Goal: Find specific page/section: Find specific page/section

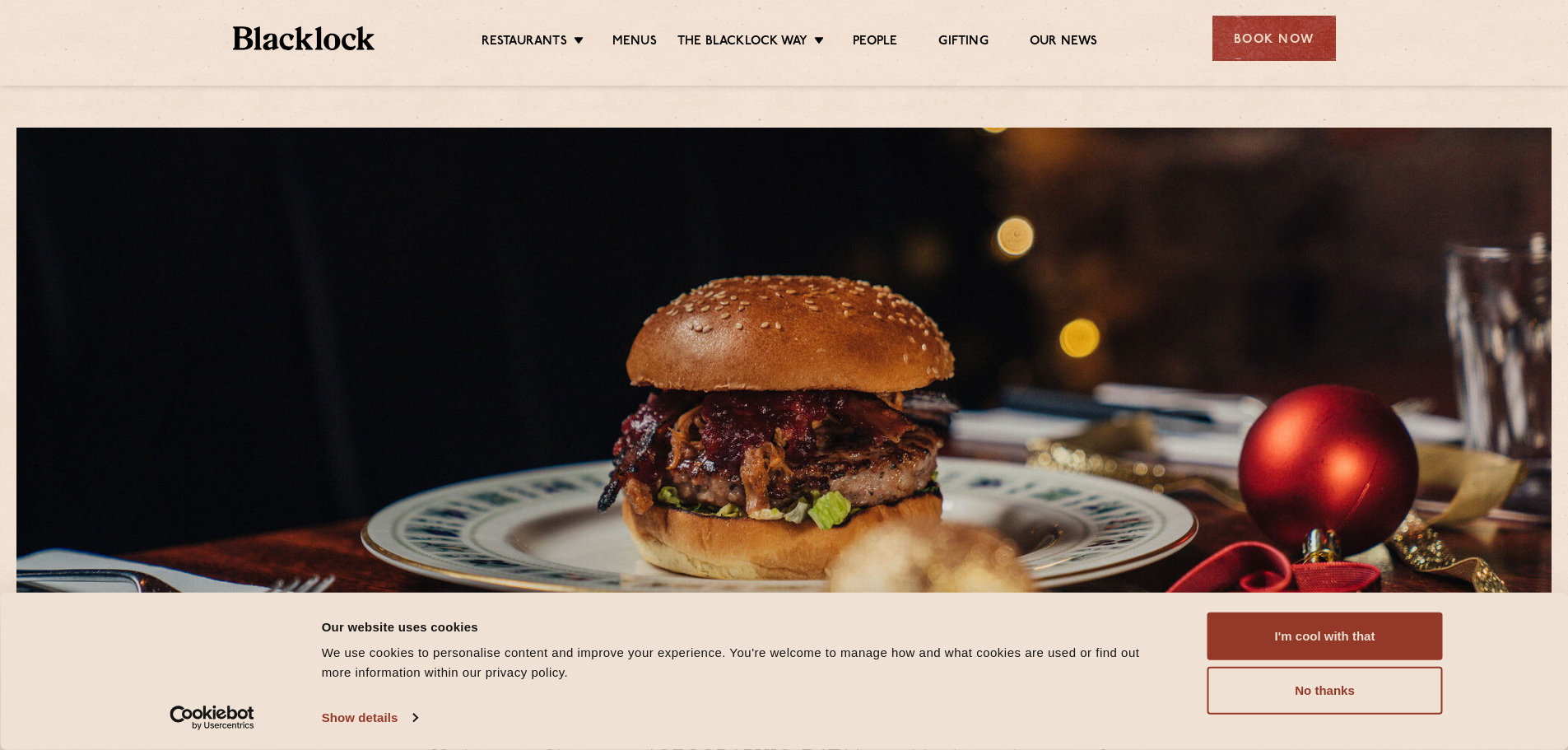
scroll to position [494, 0]
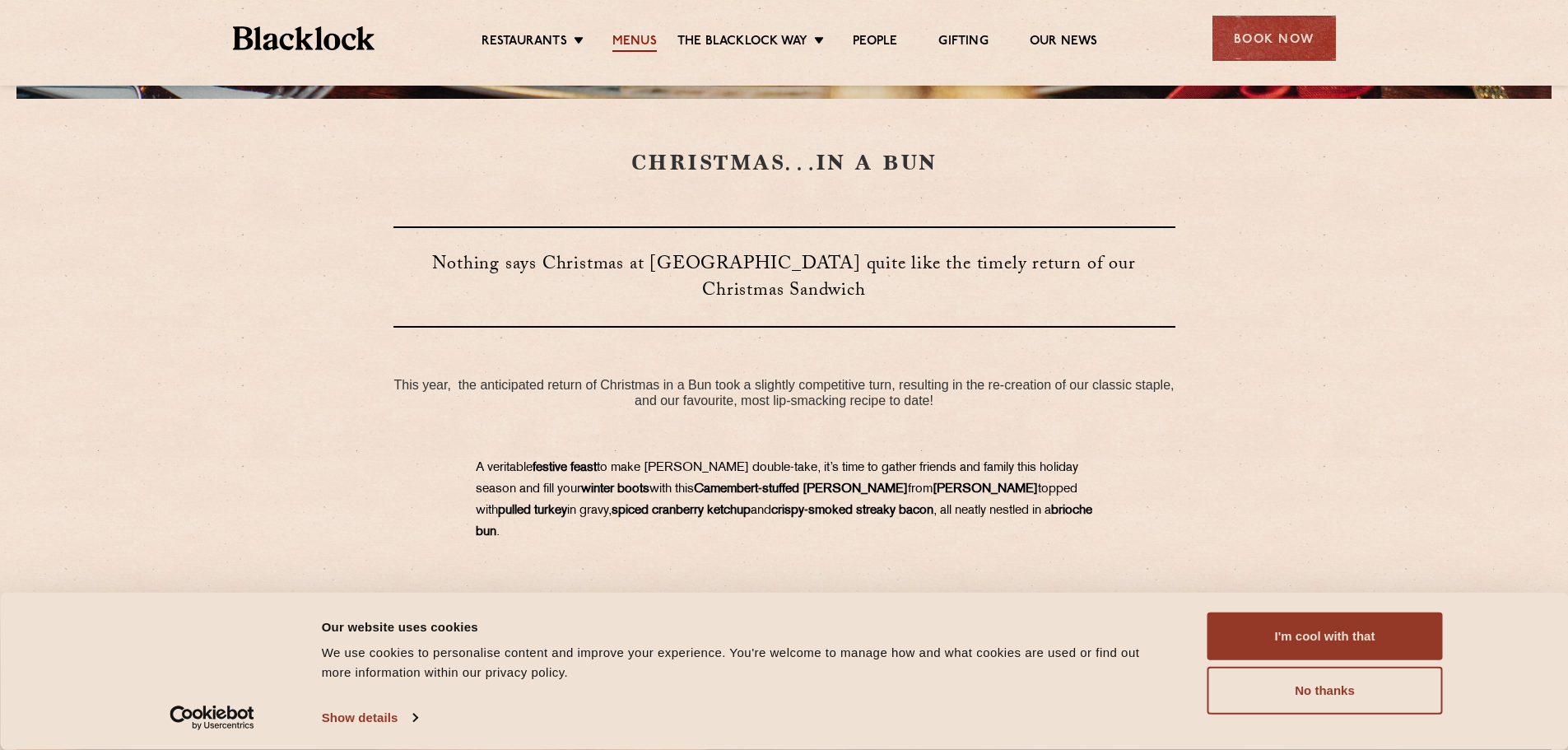
click at [636, 38] on link "Menus" at bounding box center [634, 42] width 45 height 18
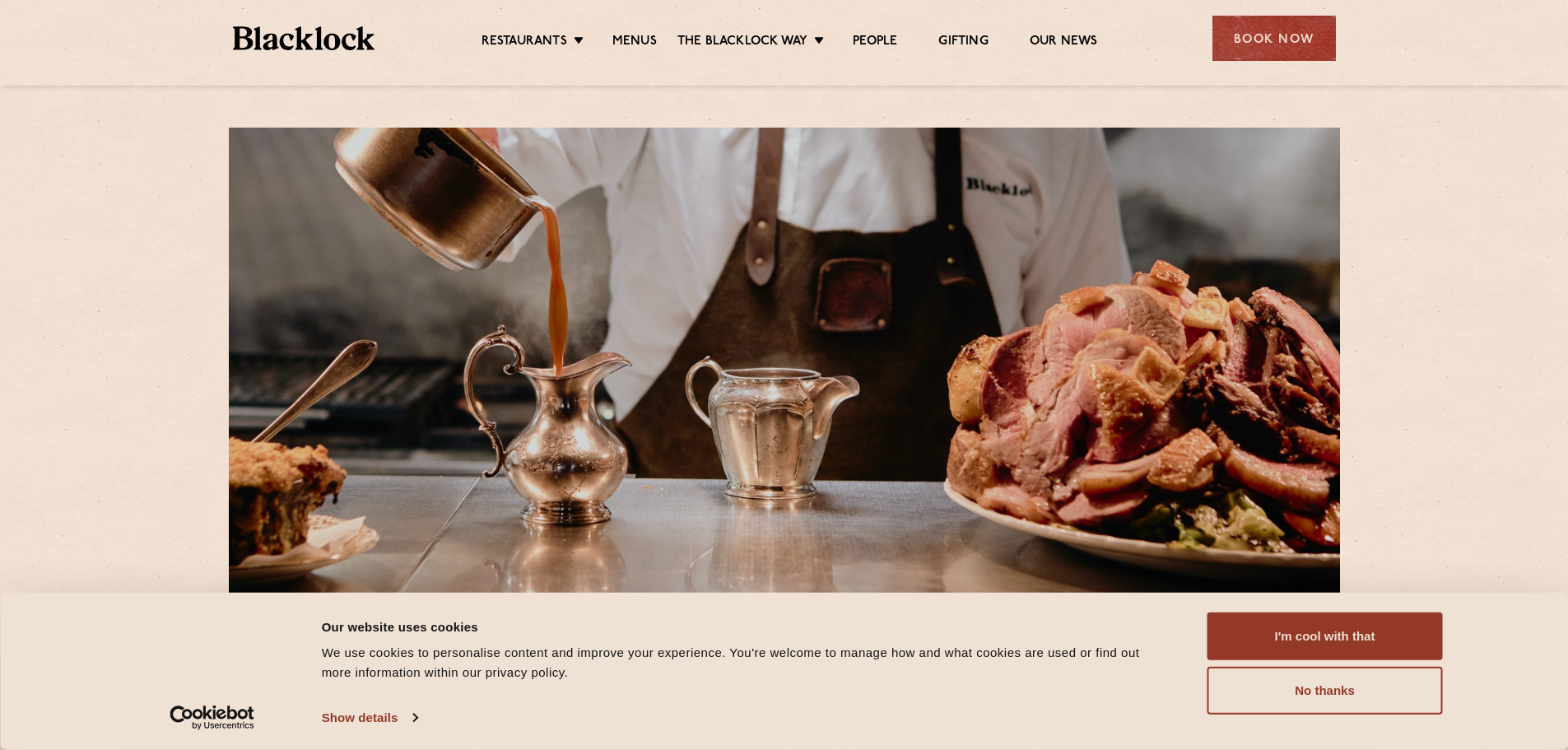
click at [1481, 681] on div "Consent Details [#IABV2SETTINGS#] About Our website uses cookies We use cookies…" at bounding box center [784, 671] width 1568 height 157
click at [1423, 693] on button "No thanks" at bounding box center [1325, 690] width 235 height 47
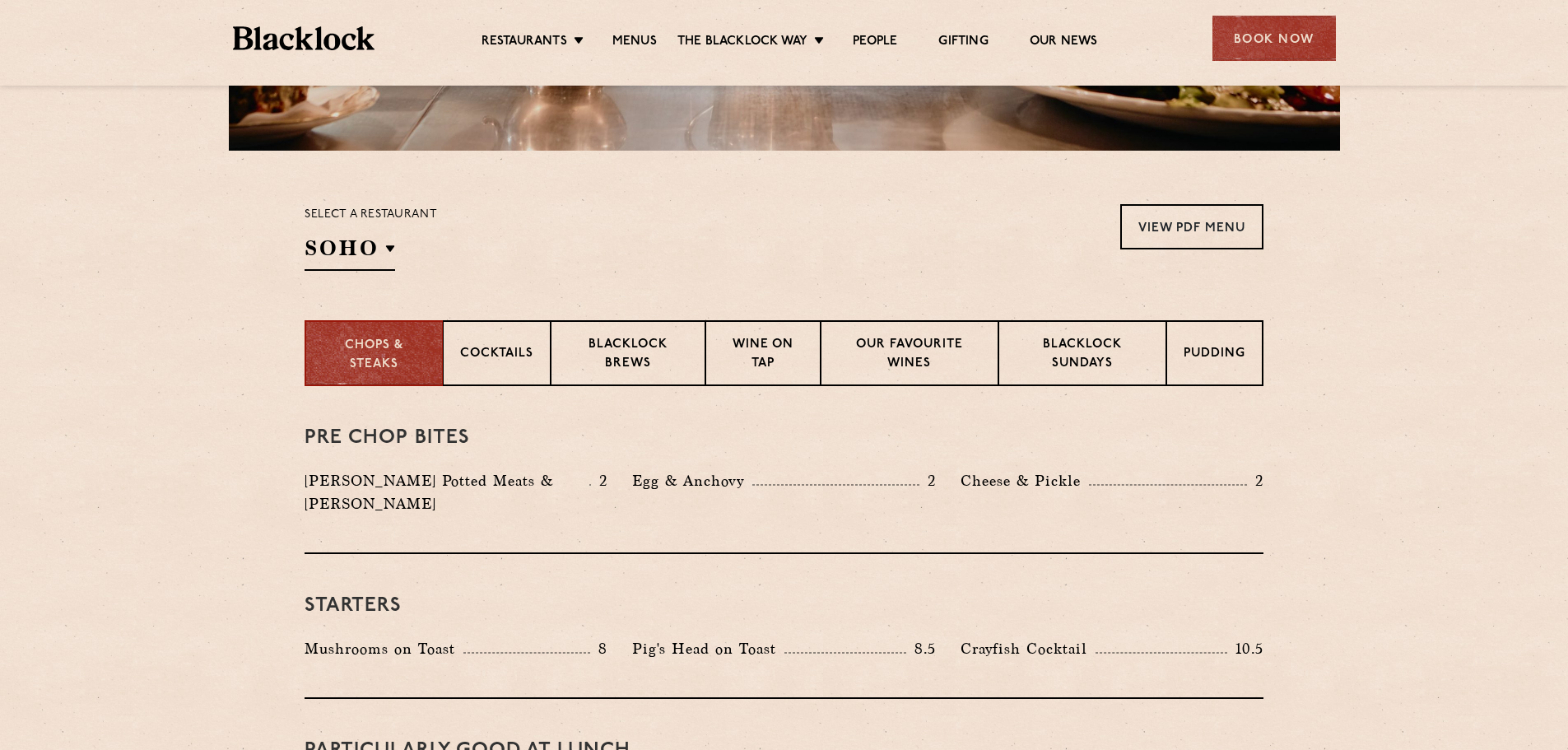
scroll to position [494, 0]
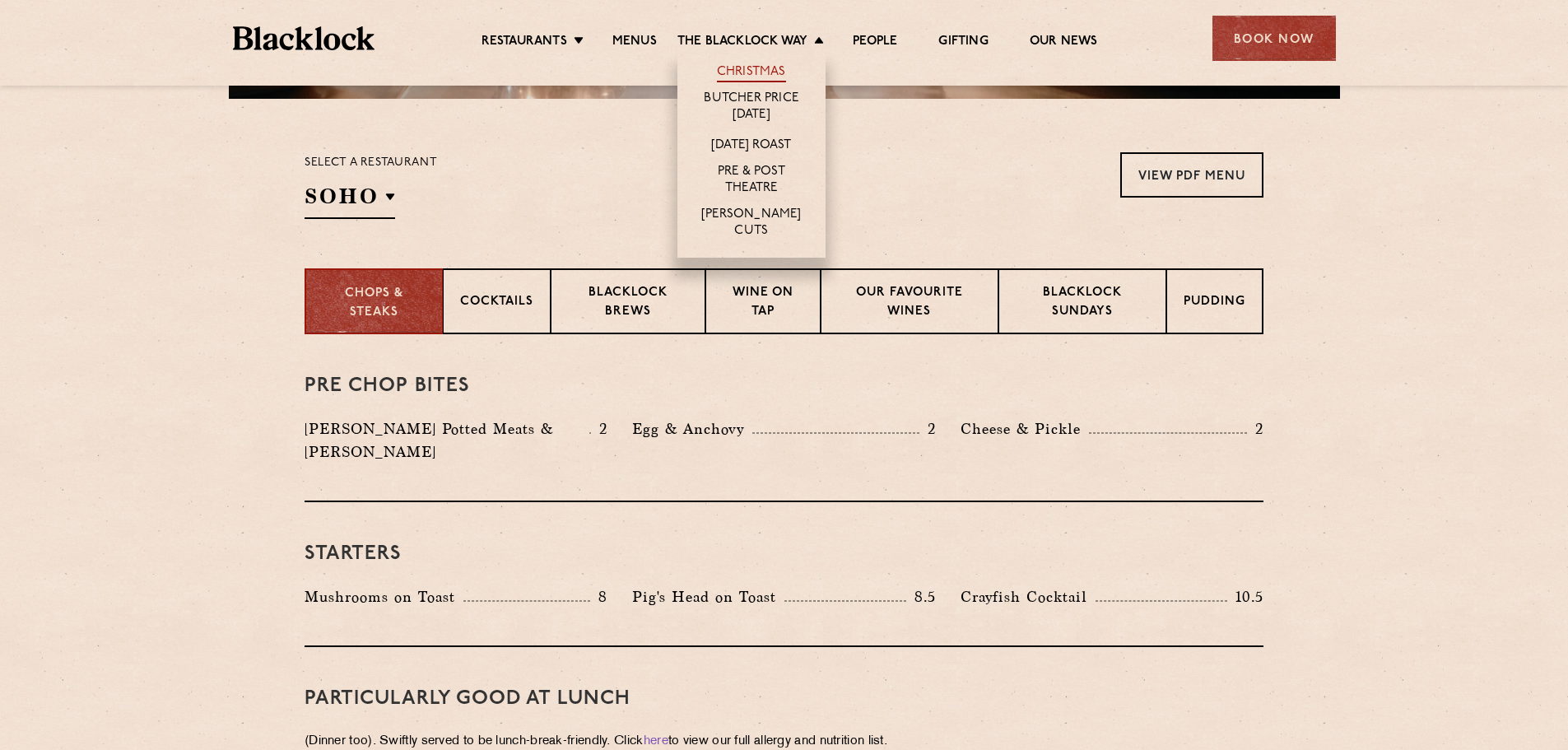
click at [758, 76] on link "Christmas" at bounding box center [751, 73] width 69 height 18
